Goal: Communication & Community: Answer question/provide support

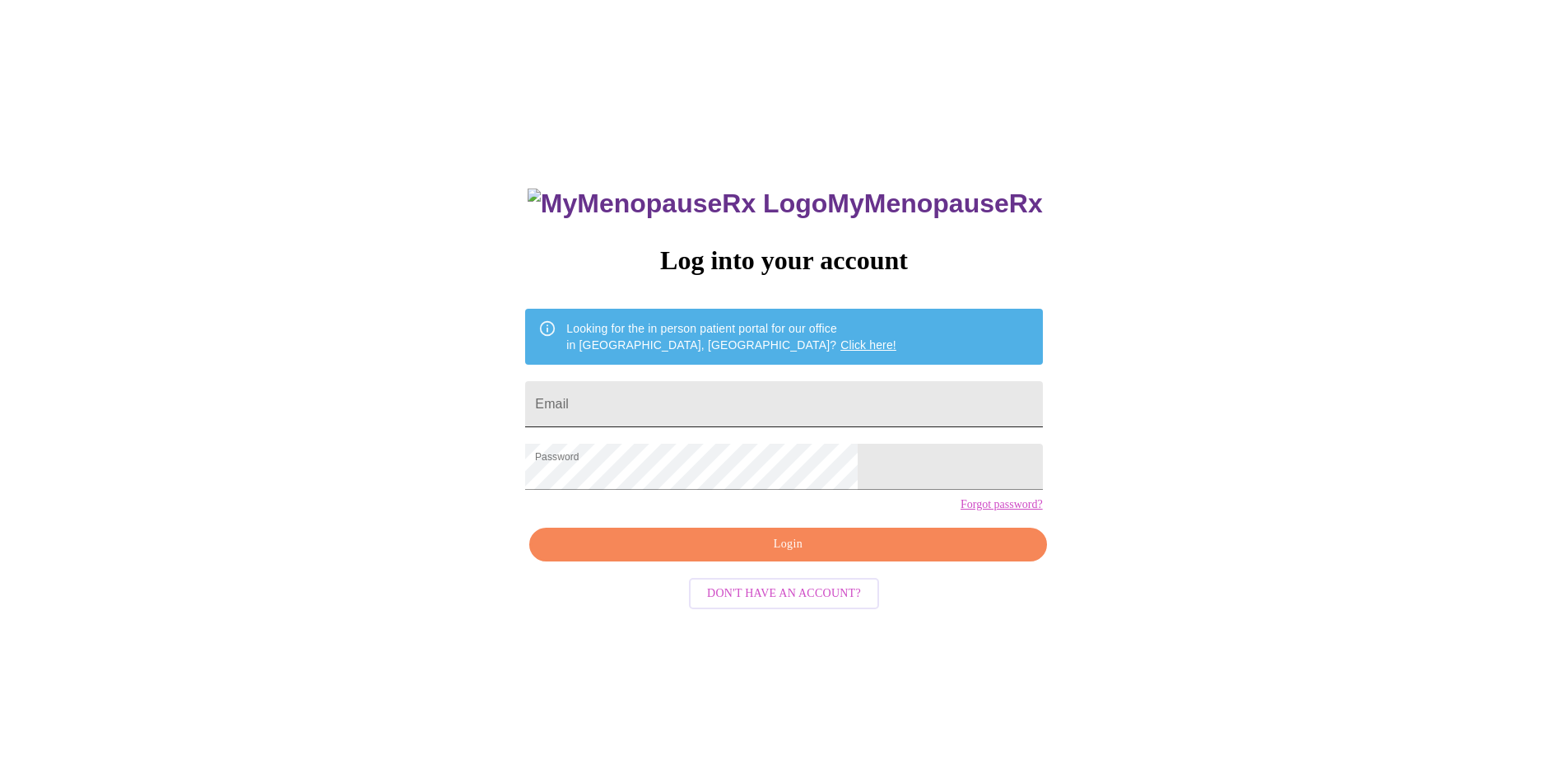
click at [673, 381] on input "Email" at bounding box center [784, 404] width 517 height 46
type input "[EMAIL_ADDRESS][DOMAIN_NAME]"
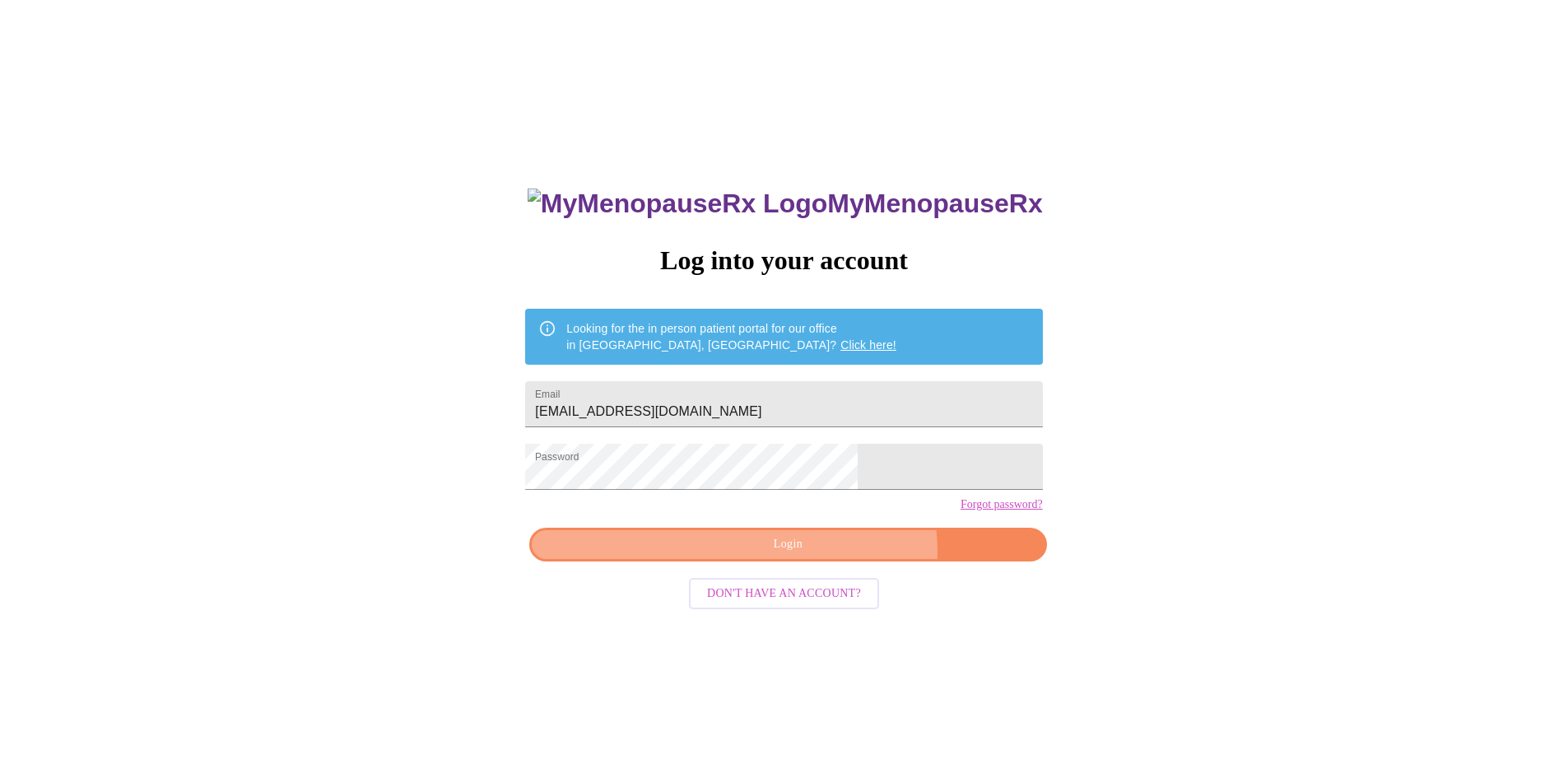
click at [827, 555] on span "Login" at bounding box center [787, 544] width 480 height 20
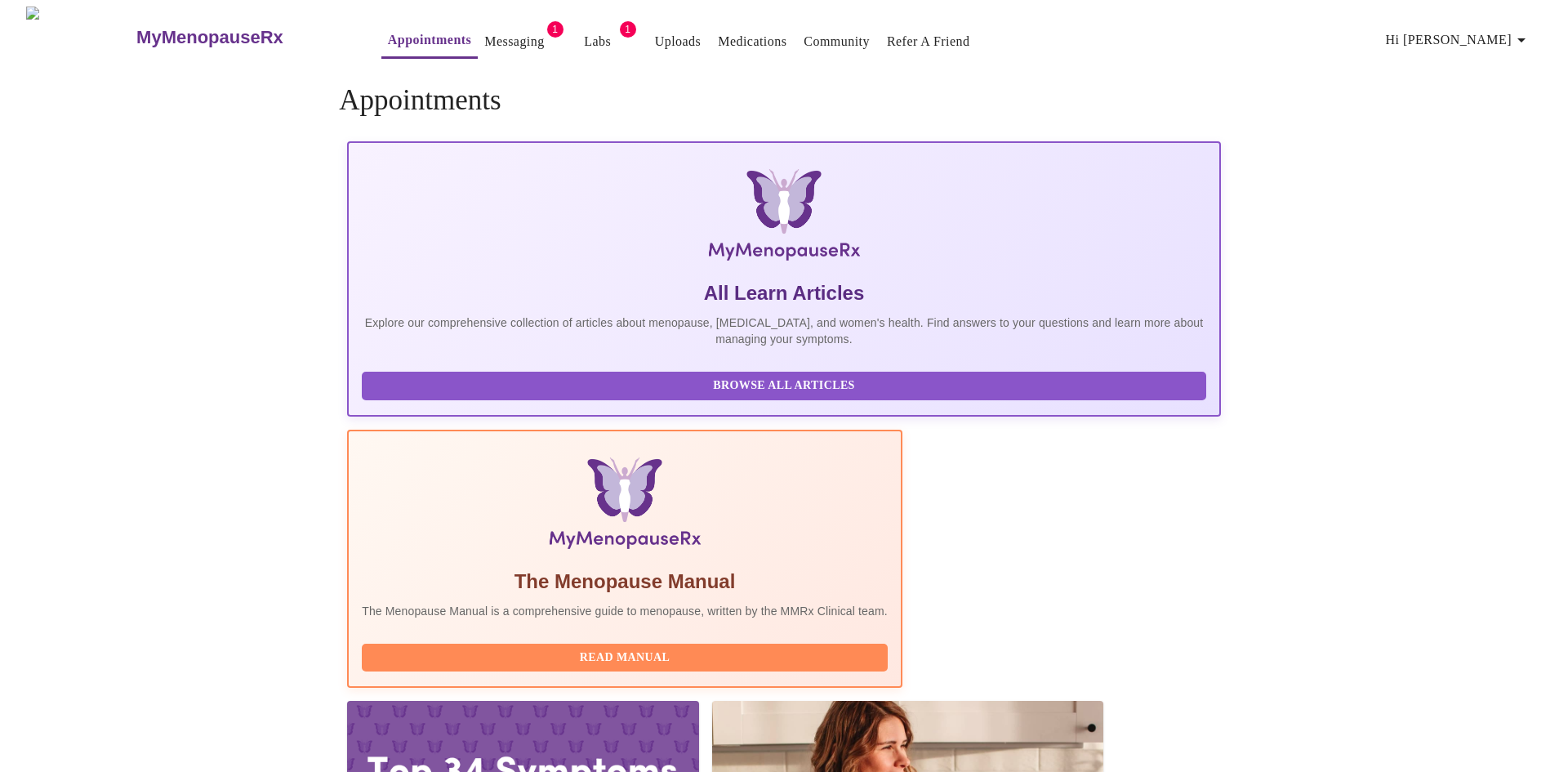
click at [484, 31] on link "Messaging" at bounding box center [514, 42] width 59 height 23
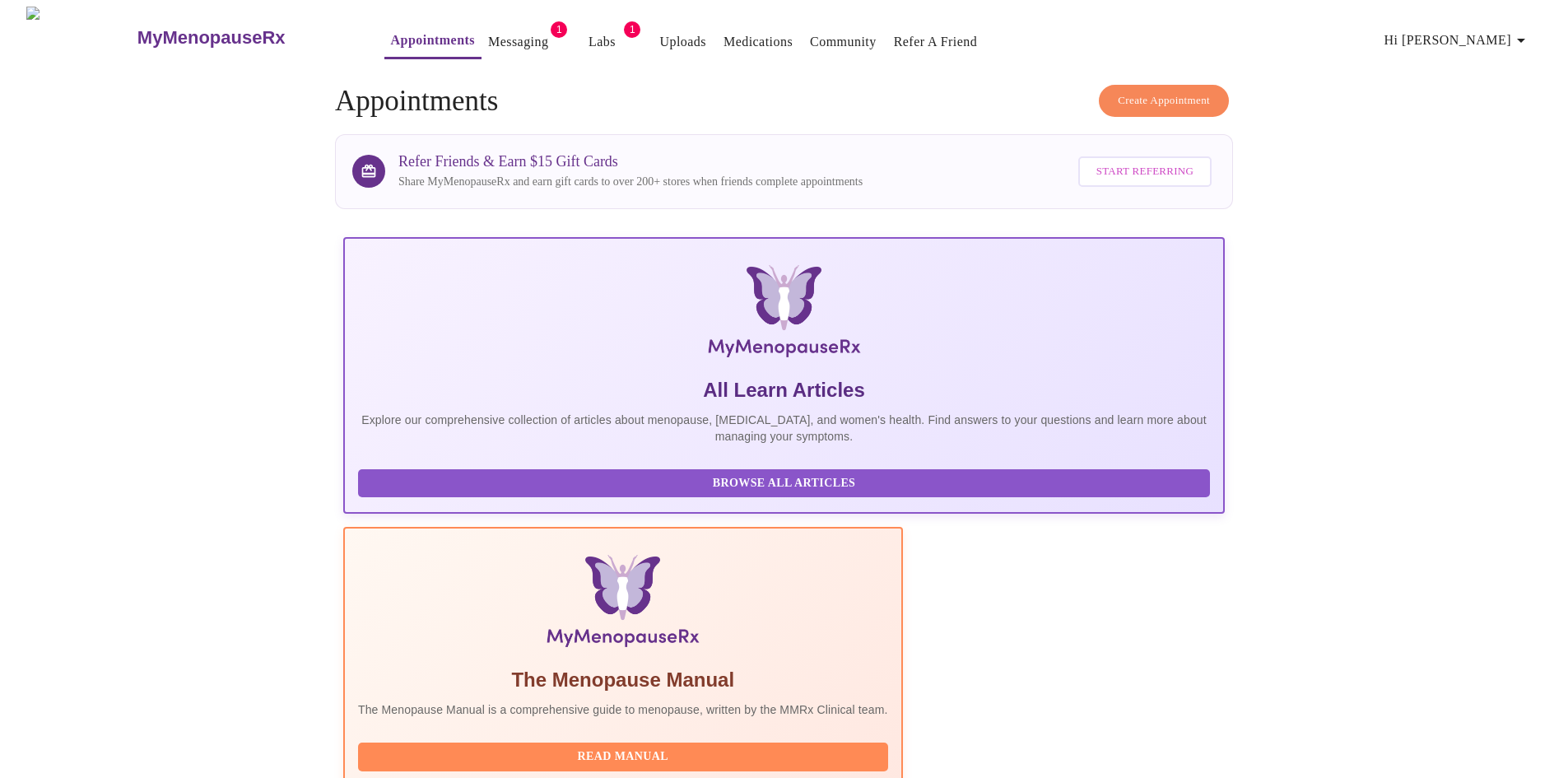
click at [488, 31] on link "Messaging" at bounding box center [518, 42] width 60 height 23
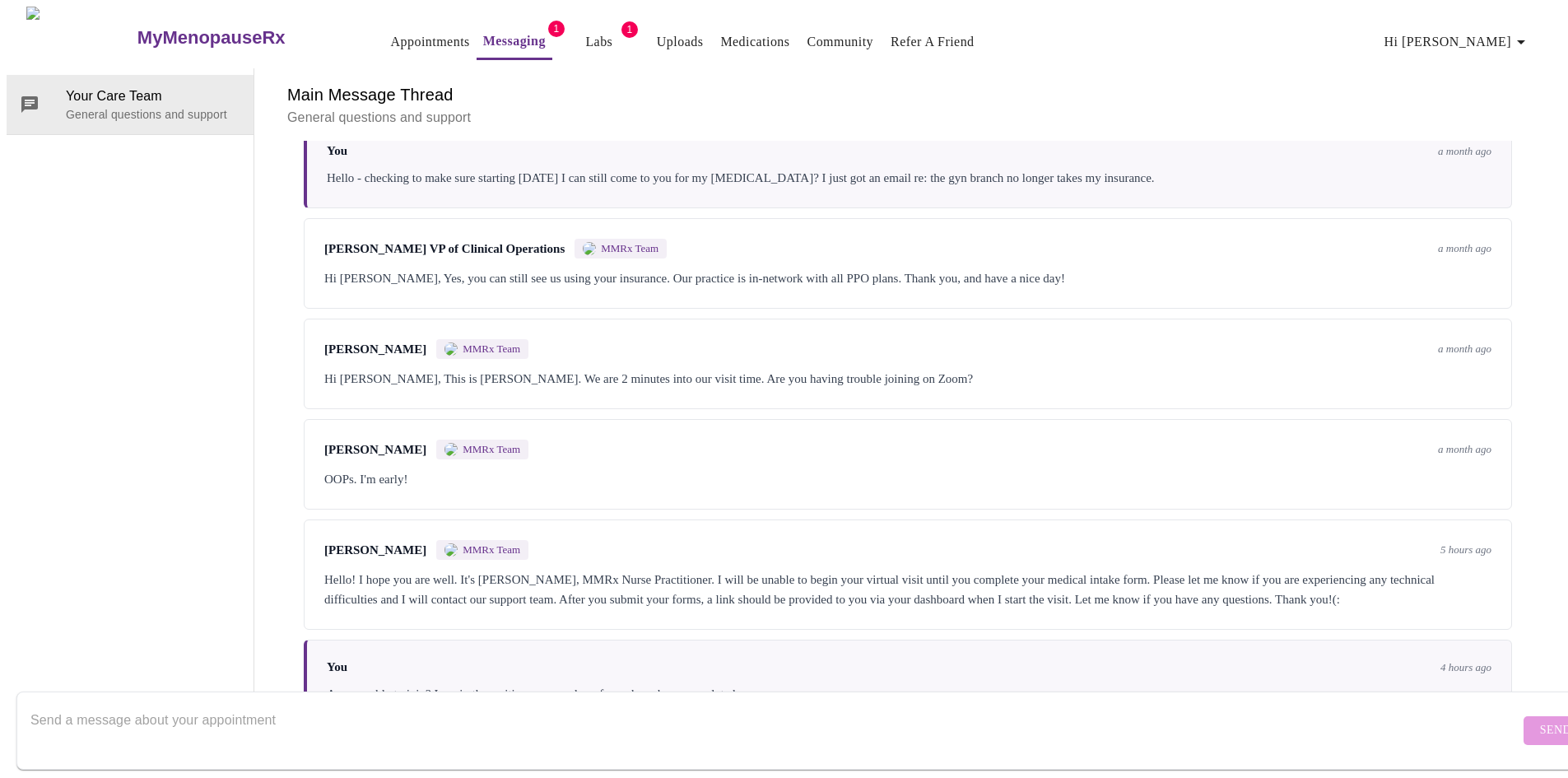
scroll to position [4278, 0]
